Goal: Task Accomplishment & Management: Use online tool/utility

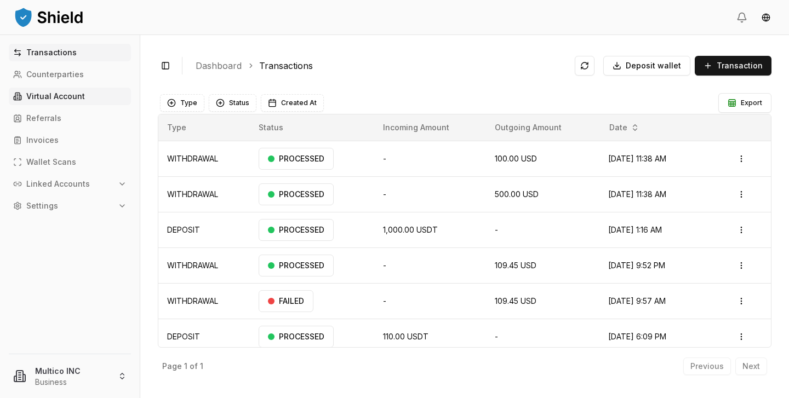
click at [57, 95] on p "Virtual Account" at bounding box center [55, 97] width 59 height 8
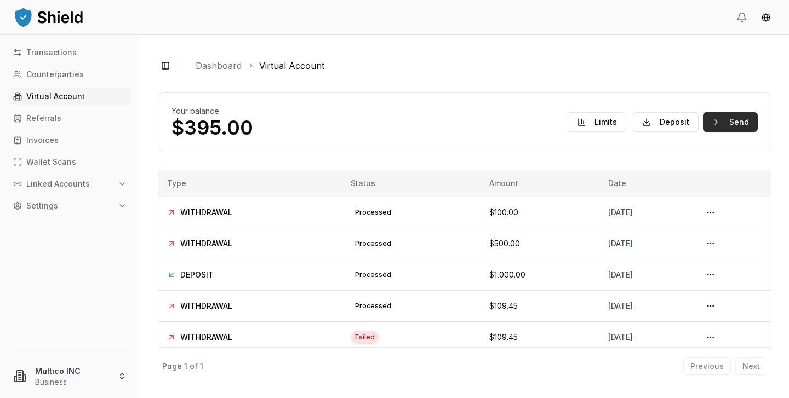
click at [747, 129] on button "Send" at bounding box center [730, 122] width 55 height 20
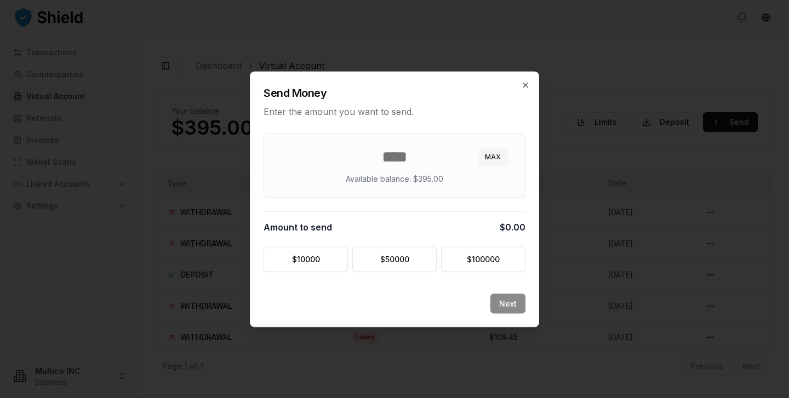
click at [495, 163] on button "MAX" at bounding box center [492, 157] width 29 height 18
type input "***"
click at [514, 311] on button "Next" at bounding box center [507, 304] width 35 height 20
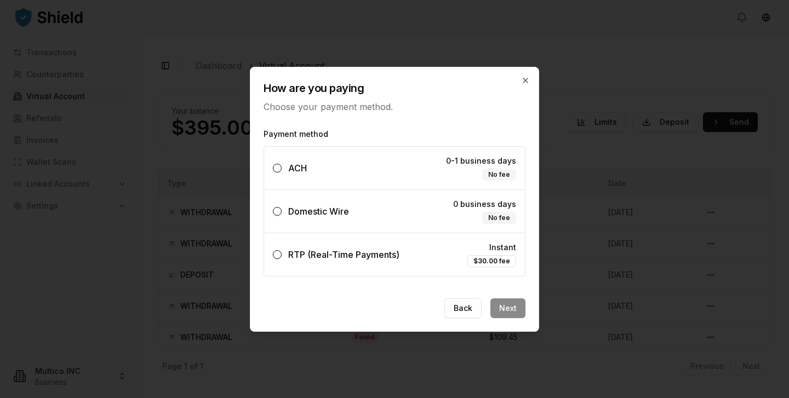
click at [322, 178] on label "ACH 0-1 business days No fee" at bounding box center [394, 168] width 261 height 43
click at [282, 173] on button "ACH 0-1 business days No fee" at bounding box center [277, 168] width 9 height 9
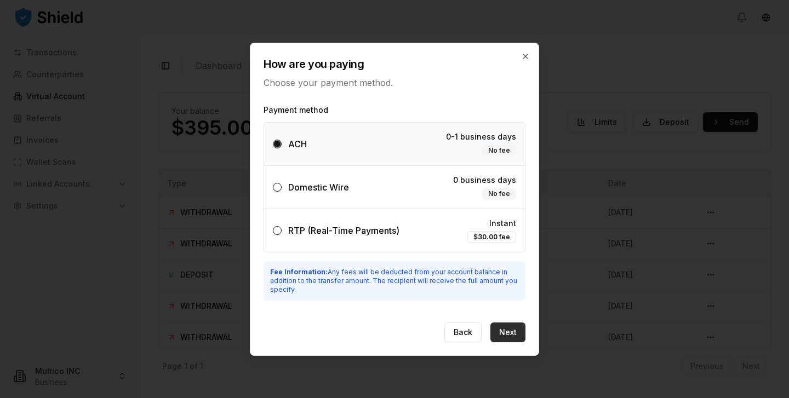
click at [510, 336] on button "Next" at bounding box center [507, 333] width 35 height 20
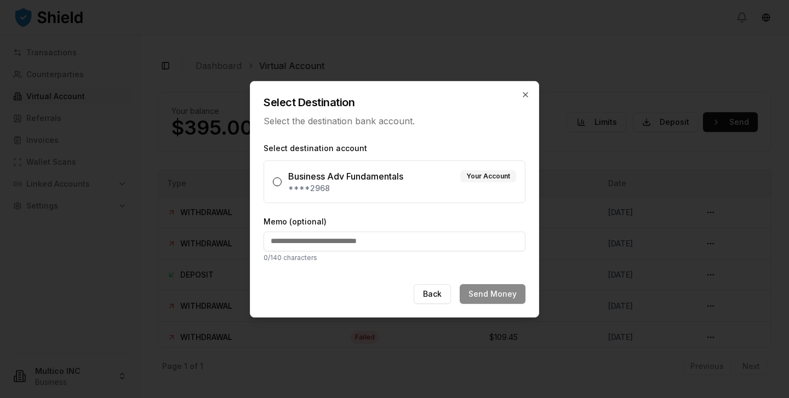
click at [373, 198] on label "Business Adv Fundamentals Your Account ****2968" at bounding box center [395, 182] width 262 height 43
click at [282, 186] on button "Business Adv Fundamentals Your Account ****2968" at bounding box center [277, 182] width 9 height 9
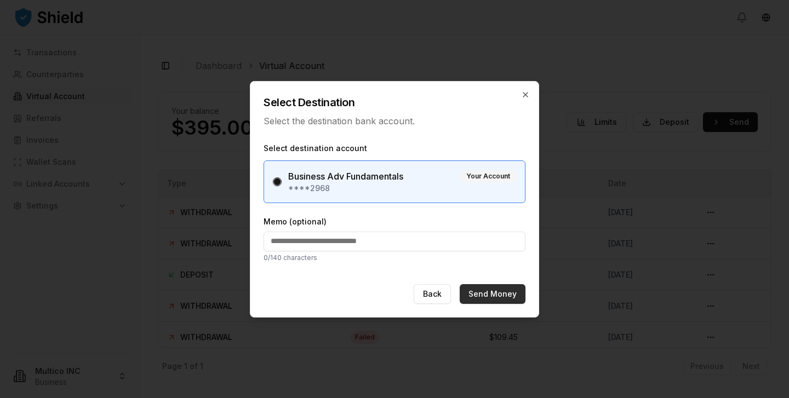
click at [504, 296] on button "Send Money" at bounding box center [493, 294] width 66 height 20
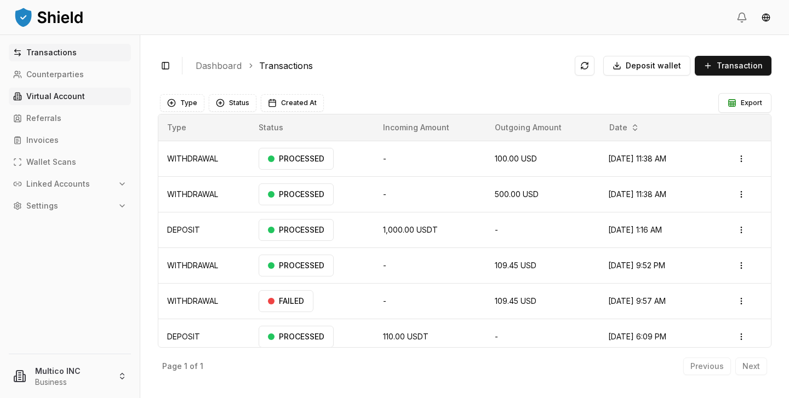
click at [51, 91] on link "Virtual Account" at bounding box center [70, 97] width 122 height 18
click at [60, 98] on p "Virtual Account" at bounding box center [55, 97] width 59 height 8
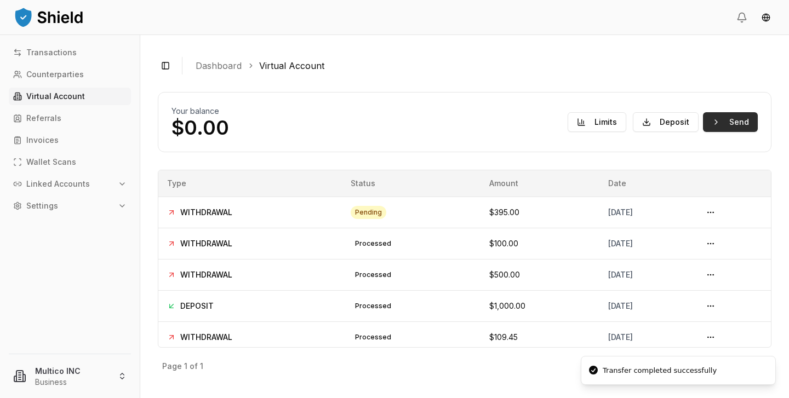
click at [711, 125] on button "Send" at bounding box center [730, 122] width 55 height 20
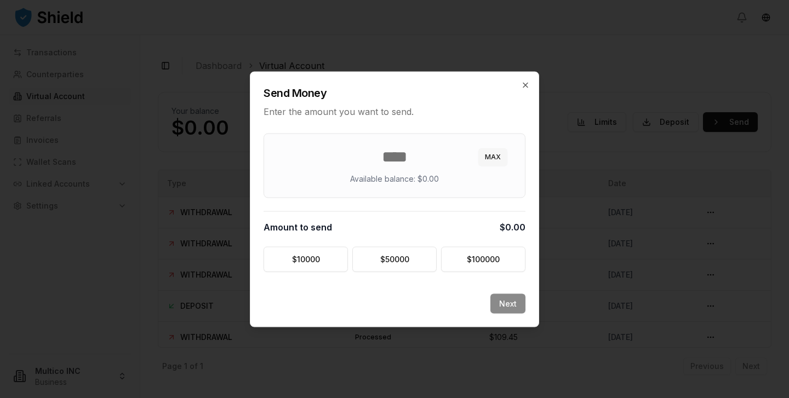
click at [486, 155] on button "MAX" at bounding box center [492, 157] width 29 height 18
type input "*"
click at [525, 86] on icon "button" at bounding box center [525, 85] width 9 height 9
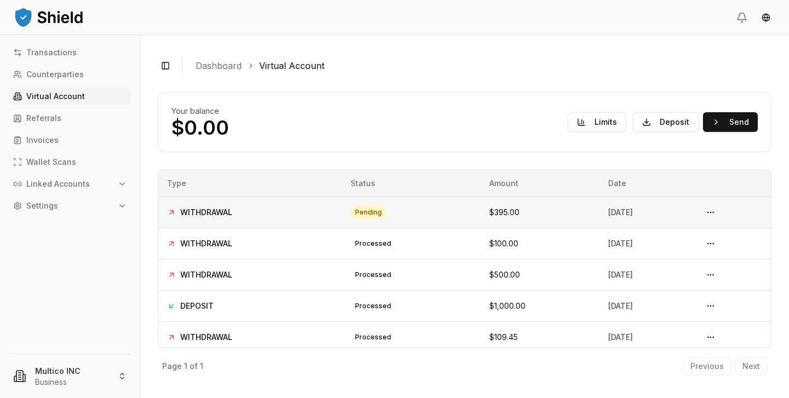
click at [428, 211] on td "pending" at bounding box center [411, 212] width 139 height 31
click at [394, 216] on td "pending" at bounding box center [411, 212] width 139 height 31
click at [393, 216] on td "pending" at bounding box center [411, 212] width 139 height 31
click at [719, 215] on button at bounding box center [711, 213] width 18 height 18
click at [716, 210] on button at bounding box center [711, 213] width 18 height 18
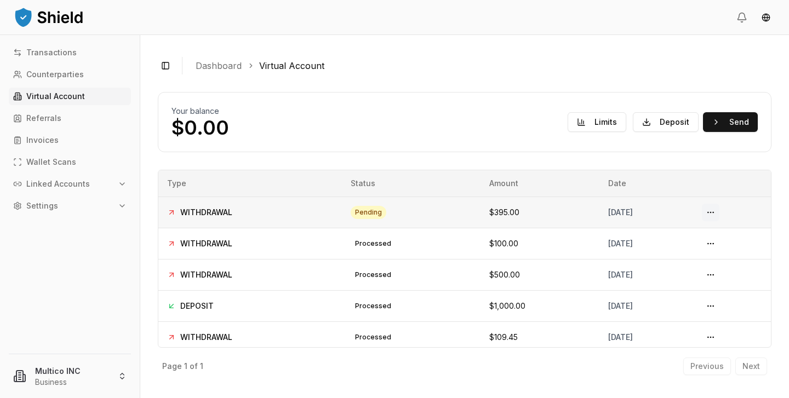
click at [716, 210] on button at bounding box center [711, 213] width 18 height 18
click at [671, 124] on button "Deposit" at bounding box center [666, 122] width 66 height 20
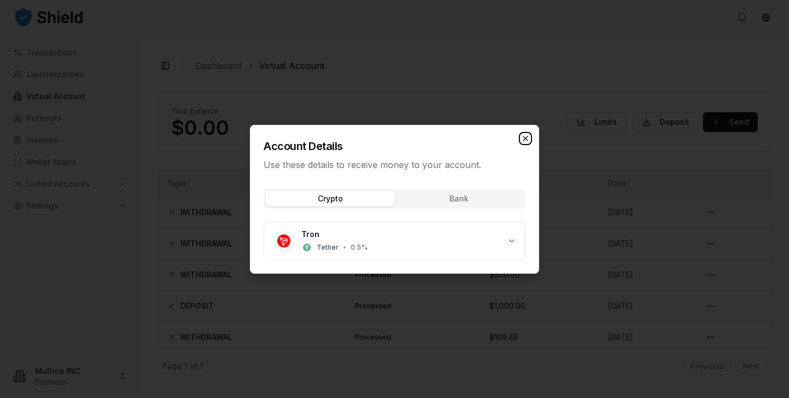
click at [524, 139] on icon "button" at bounding box center [525, 138] width 4 height 4
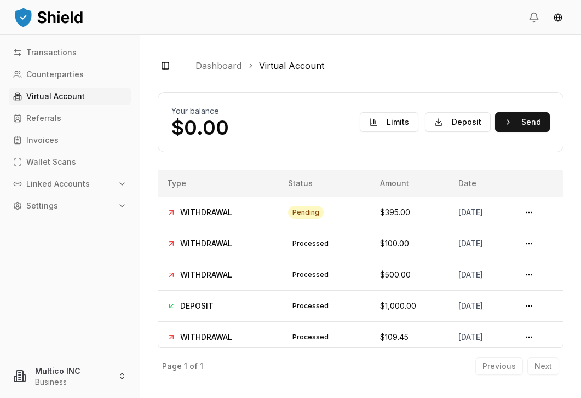
click at [455, 117] on button "Deposit" at bounding box center [458, 122] width 66 height 20
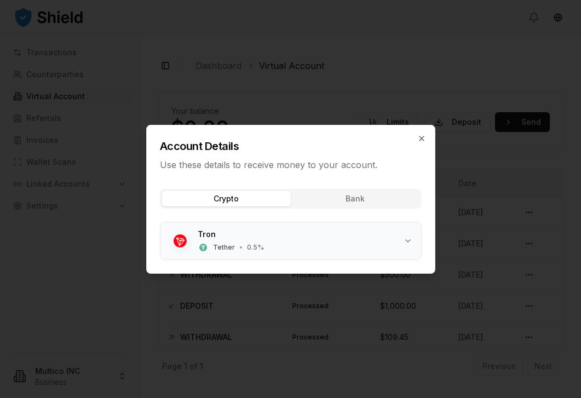
click at [285, 243] on div "Tron Tether • 0.5 %" at bounding box center [301, 241] width 206 height 24
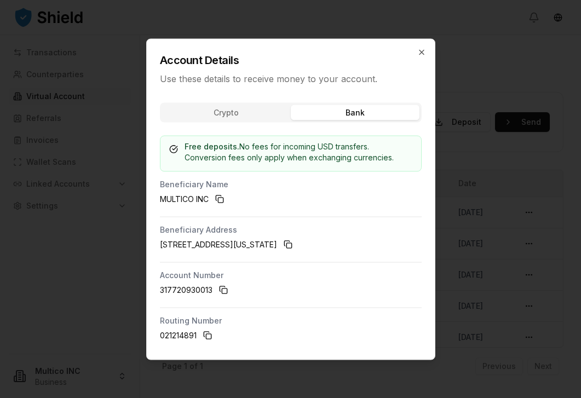
click at [338, 106] on button "Bank" at bounding box center [355, 112] width 129 height 15
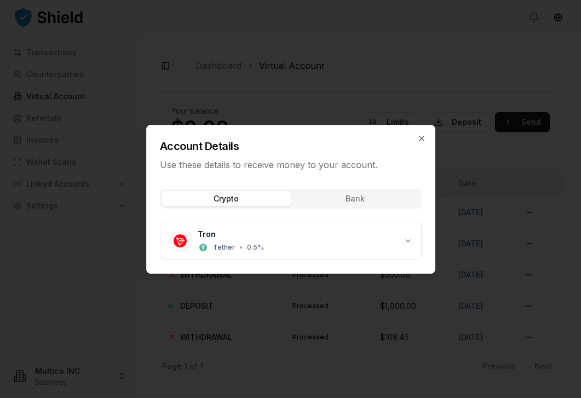
click at [236, 115] on body "Transactions Counterparties Virtual Account Referrals Invoices Wallet Scans Lin…" at bounding box center [290, 199] width 581 height 398
click at [269, 251] on div "Tron Tether • 0.5 %" at bounding box center [301, 241] width 206 height 24
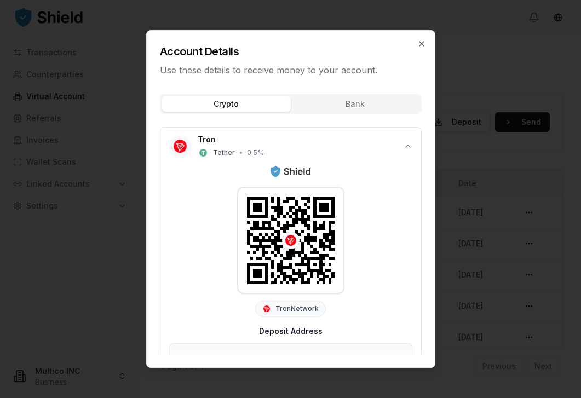
scroll to position [62, 0]
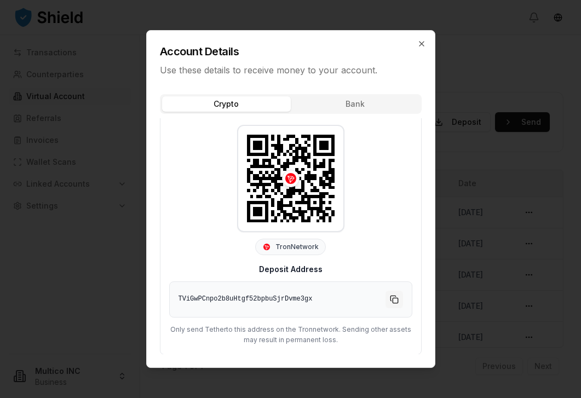
click at [394, 301] on button "Copy to clipboard" at bounding box center [395, 300] width 18 height 18
click at [422, 45] on icon "button" at bounding box center [422, 43] width 9 height 9
